Goal: Task Accomplishment & Management: Complete application form

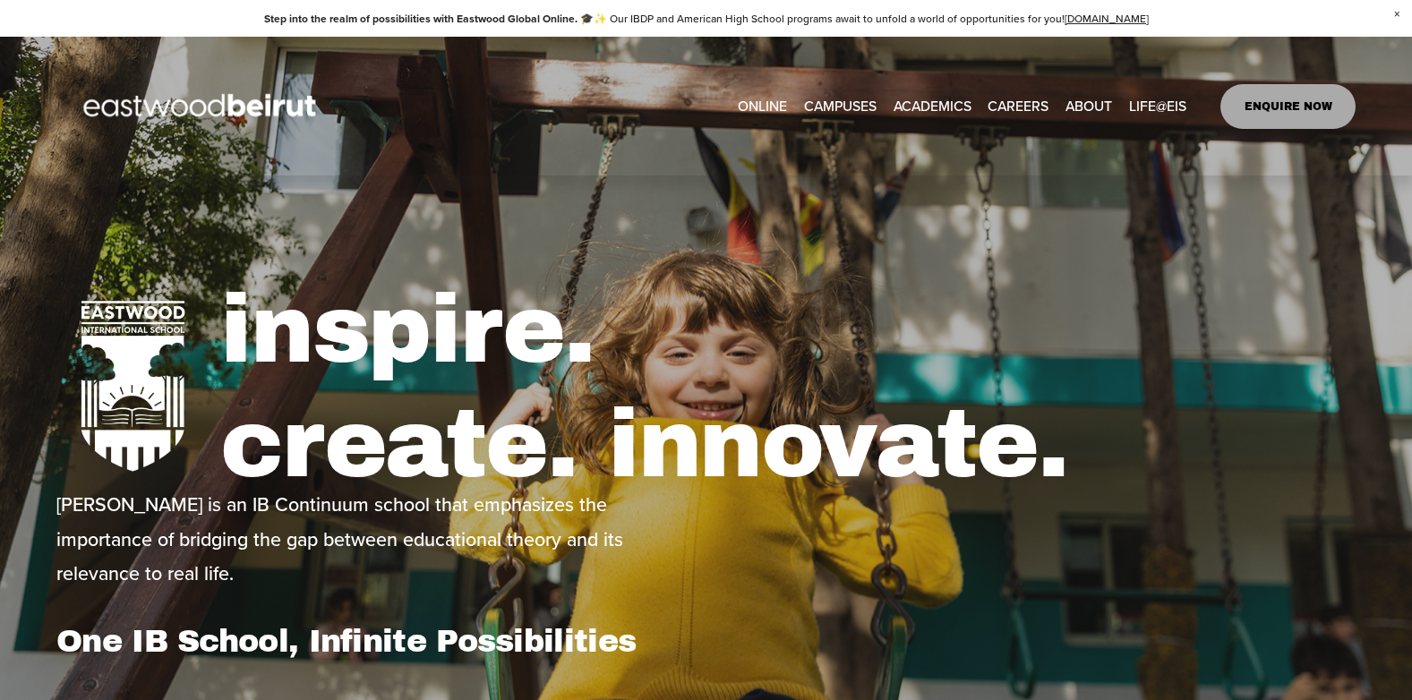
type input "*****"
click at [1029, 100] on link "CAREERS" at bounding box center [1017, 106] width 61 height 29
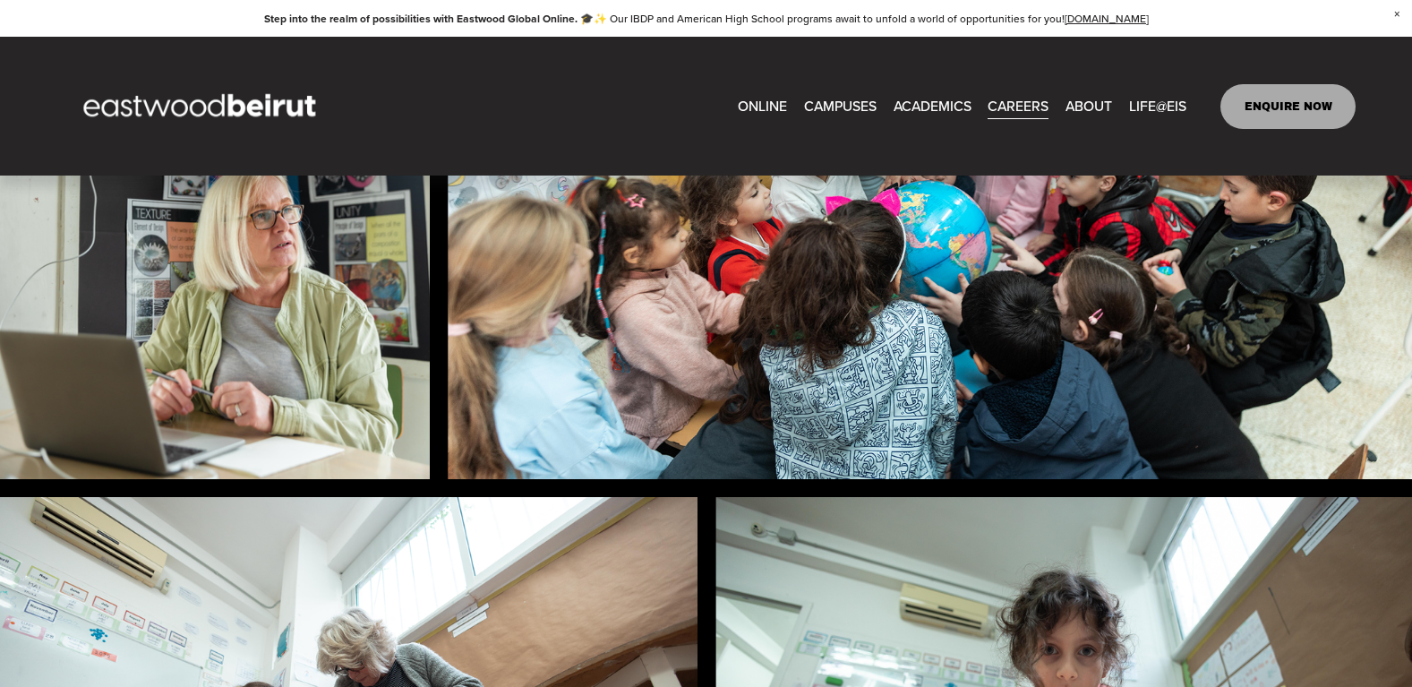
scroll to position [1285, 0]
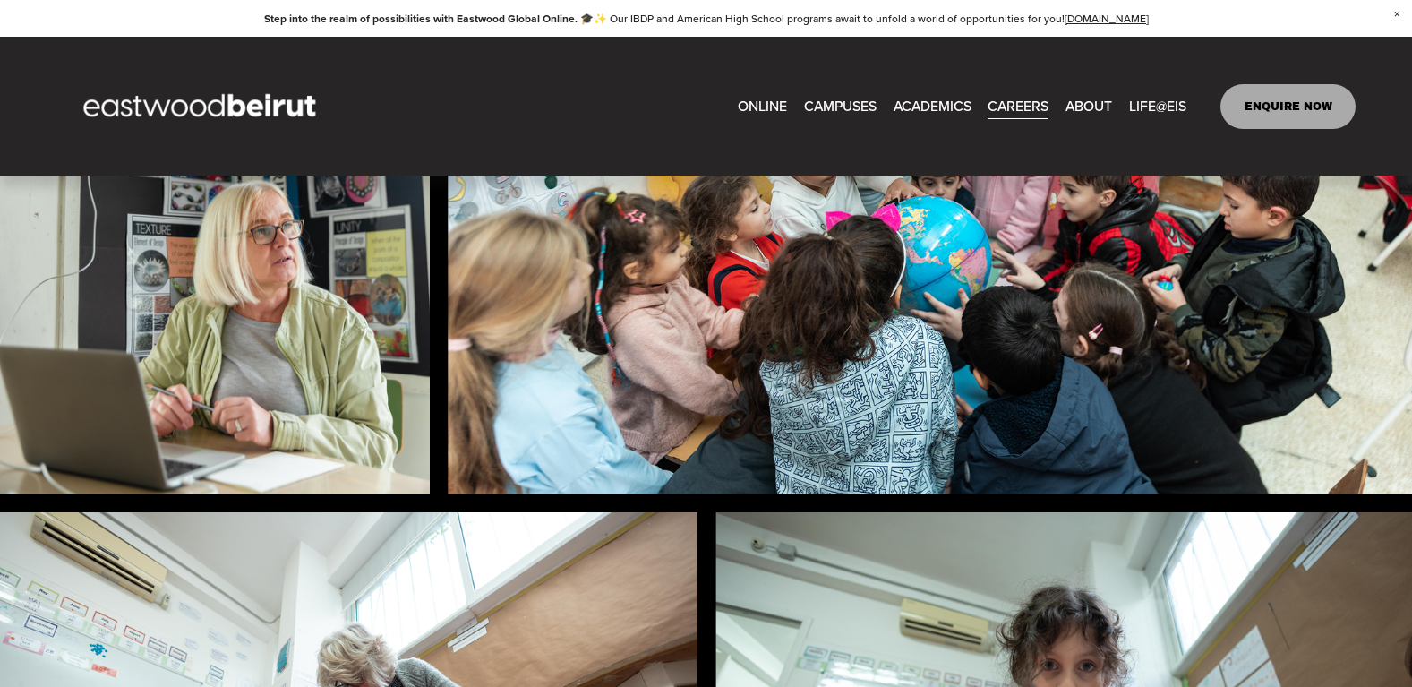
click at [1260, 101] on link "ENQUIRE NOW" at bounding box center [1287, 106] width 135 height 45
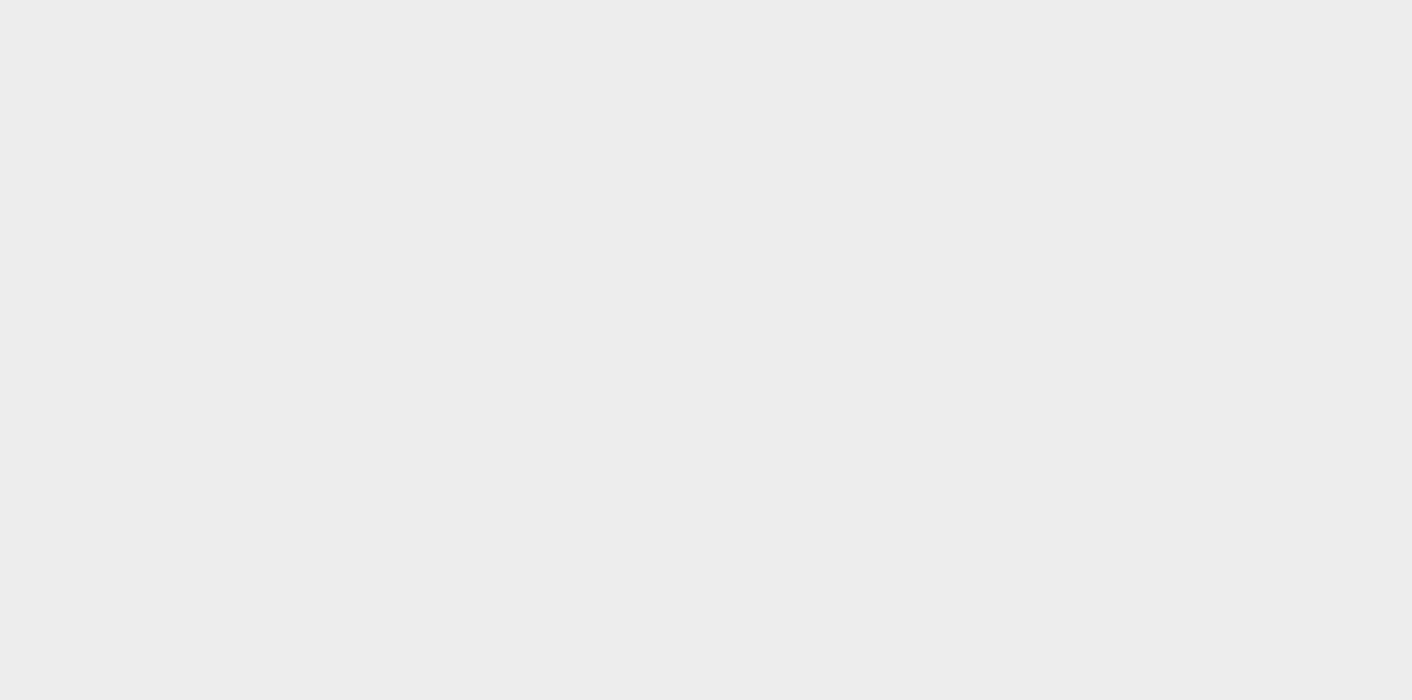
scroll to position [951, 0]
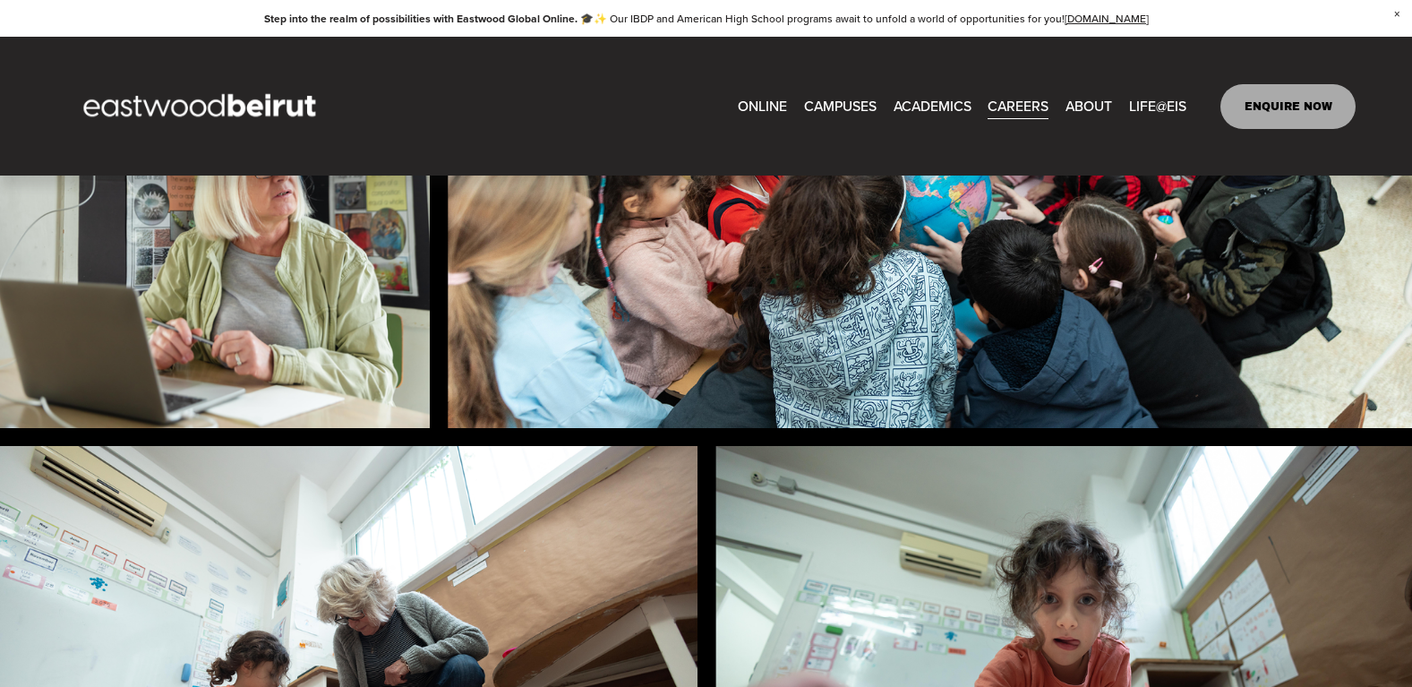
scroll to position [1285, 0]
